Goal: Task Accomplishment & Management: Manage account settings

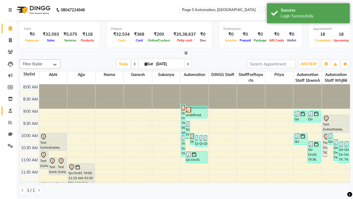
click at [8, 110] on span at bounding box center [11, 111] width 10 height 6
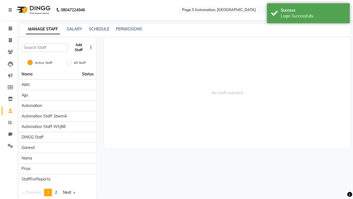
click at [79, 47] on button "Add Staff" at bounding box center [79, 47] width 18 height 14
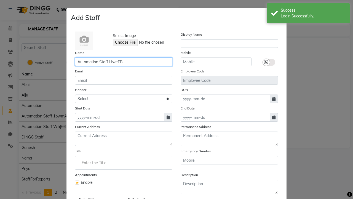
type input "Automation Staff HweFB"
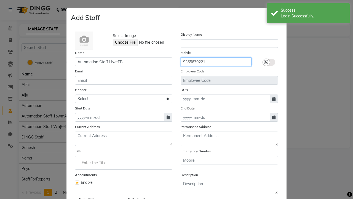
type input "9365679221"
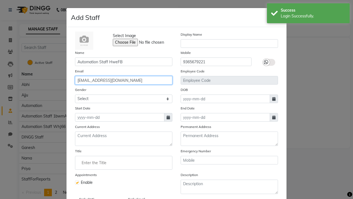
type input "[EMAIL_ADDRESS][DOMAIN_NAME]"
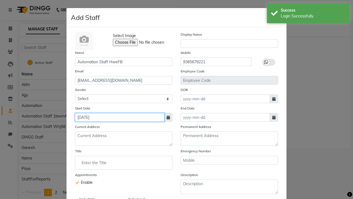
type input "[DATE]"
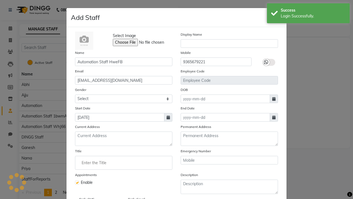
scroll to position [45, 0]
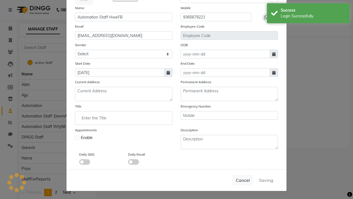
checkbox input "false"
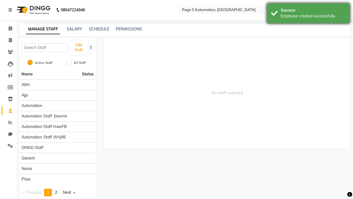
click at [308, 14] on div "Employee created successfully." at bounding box center [313, 16] width 65 height 6
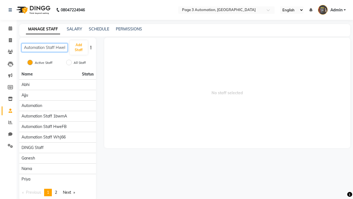
scroll to position [0, 4]
type input "Automation Staff HweFB"
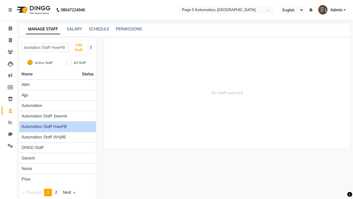
click at [57, 124] on span "Automation Staff HweFB" at bounding box center [44, 127] width 45 height 6
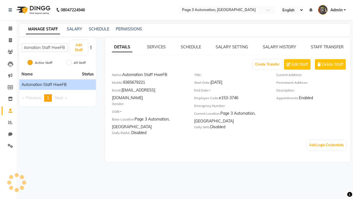
scroll to position [0, 0]
click at [191, 47] on link "SCHEDULE" at bounding box center [191, 46] width 20 height 5
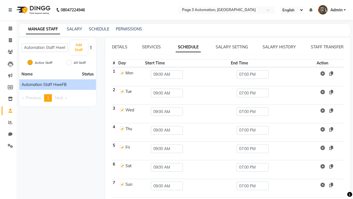
click at [188, 47] on link "SCHEDULE" at bounding box center [188, 47] width 25 height 10
click at [122, 73] on label at bounding box center [122, 73] width 4 height 4
click at [122, 73] on input "checkbox" at bounding box center [122, 73] width 4 height 4
checkbox input "false"
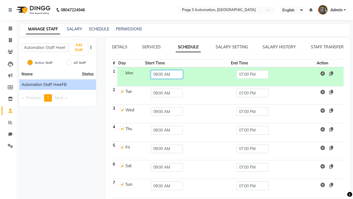
click at [165, 74] on input "09:00 AM" at bounding box center [167, 74] width 32 height 9
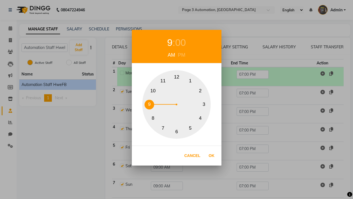
click at [170, 42] on div "9" at bounding box center [169, 42] width 5 height 15
click at [171, 55] on div "AM" at bounding box center [171, 54] width 10 height 7
click at [149, 104] on button "9" at bounding box center [149, 105] width 10 height 10
click at [211, 155] on button "Ok" at bounding box center [211, 155] width 11 height 11
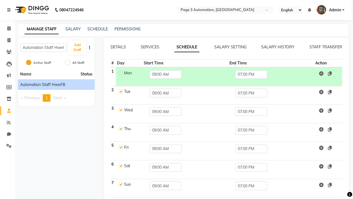
scroll to position [22, 0]
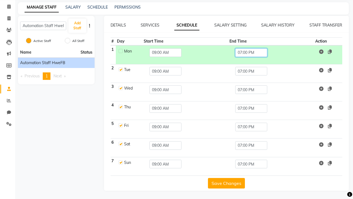
click at [253, 52] on input "07:00 PM" at bounding box center [251, 52] width 32 height 9
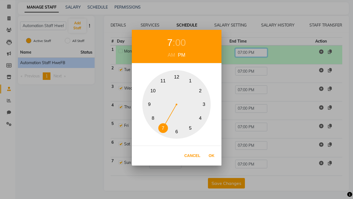
scroll to position [0, 0]
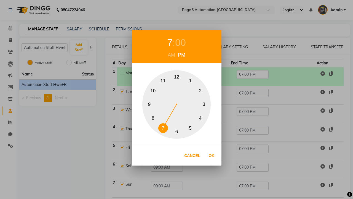
click at [170, 42] on div "7" at bounding box center [169, 42] width 5 height 15
click at [190, 128] on button "5" at bounding box center [191, 128] width 10 height 10
click at [181, 55] on div "PM" at bounding box center [181, 54] width 10 height 7
click at [180, 42] on div "00" at bounding box center [180, 42] width 11 height 15
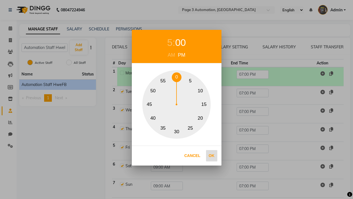
click at [204, 104] on button "15" at bounding box center [204, 105] width 10 height 10
click at [211, 155] on button "Ok" at bounding box center [211, 155] width 11 height 11
type input "05:15 PM"
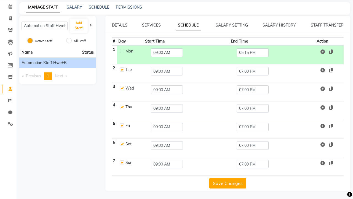
scroll to position [11, 0]
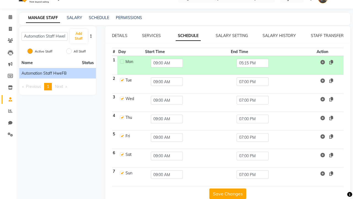
click at [226, 193] on button "Save Changes" at bounding box center [227, 193] width 37 height 10
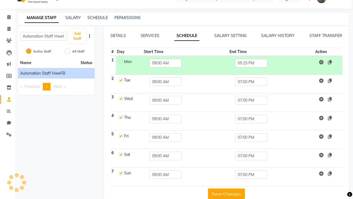
scroll to position [22, 0]
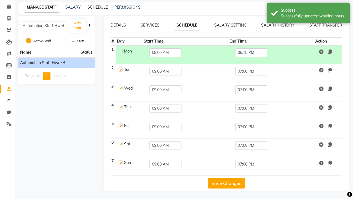
click at [98, 7] on link "SCHEDULE" at bounding box center [97, 7] width 20 height 5
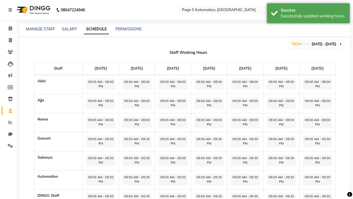
click at [340, 44] on icon at bounding box center [340, 43] width 2 height 3
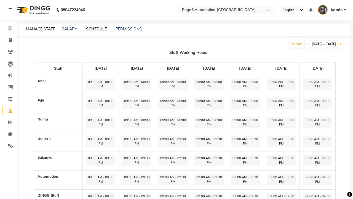
click at [41, 29] on link "MANAGE STAFF" at bounding box center [40, 28] width 29 height 5
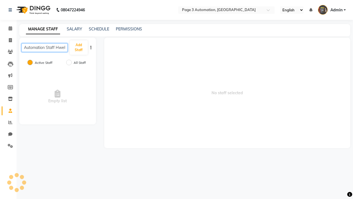
scroll to position [0, 4]
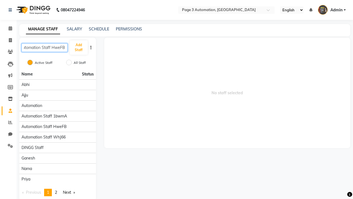
type input "Automation Staff HweFB"
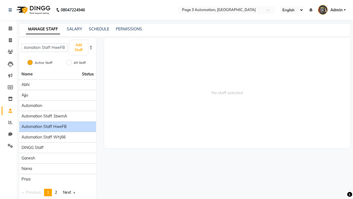
click at [57, 124] on span "Automation Staff HweFB" at bounding box center [44, 127] width 45 height 6
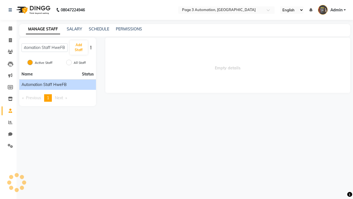
scroll to position [0, 0]
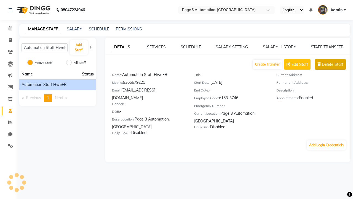
click at [333, 64] on span "Delete Staff" at bounding box center [333, 64] width 22 height 6
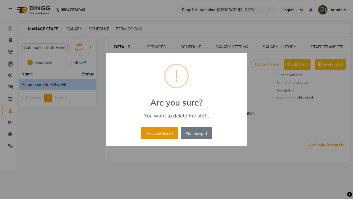
click at [159, 133] on button "Yes, delete it!" at bounding box center [159, 133] width 37 height 12
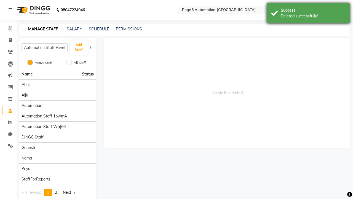
click at [308, 14] on div "Deleted successfully!" at bounding box center [313, 16] width 65 height 6
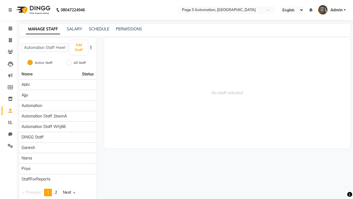
click at [330, 10] on span "Admin" at bounding box center [336, 10] width 12 height 6
